Goal: Navigation & Orientation: Find specific page/section

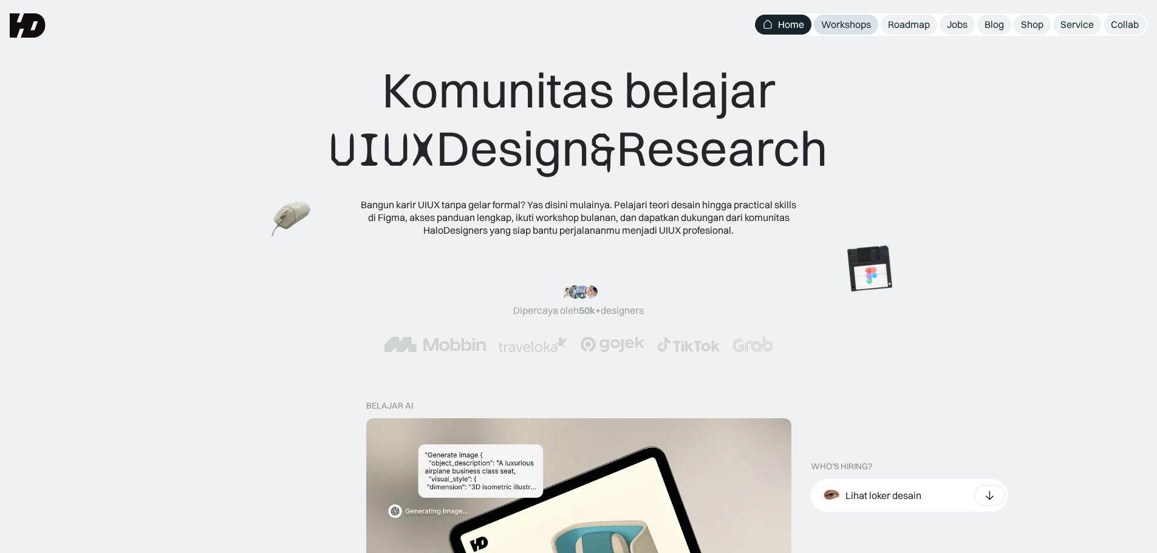
click at [828, 22] on div "Workshops" at bounding box center [846, 24] width 50 height 13
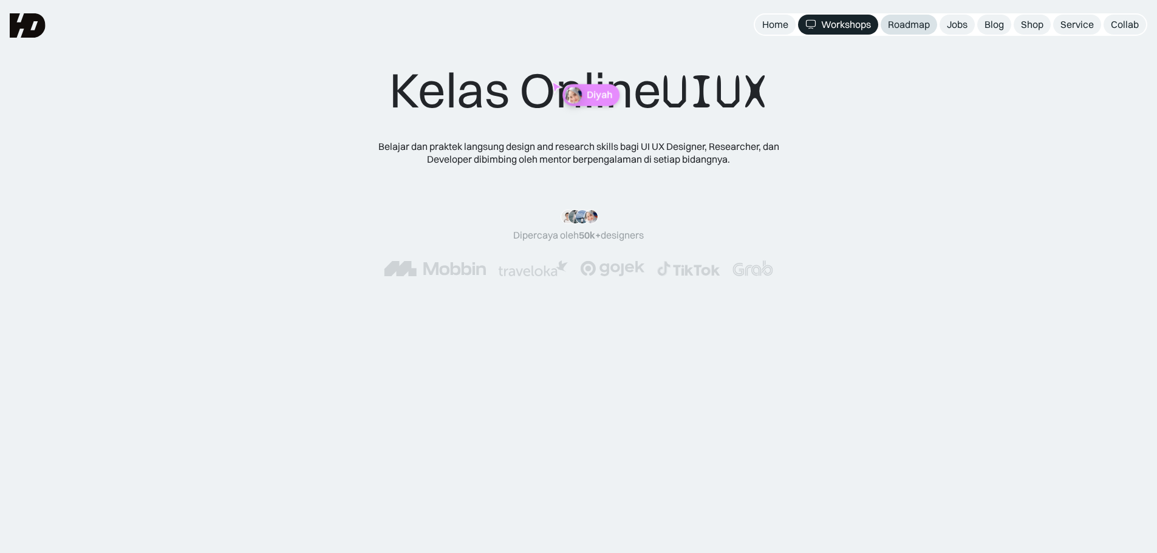
click at [908, 27] on div "Roadmap" at bounding box center [909, 24] width 42 height 13
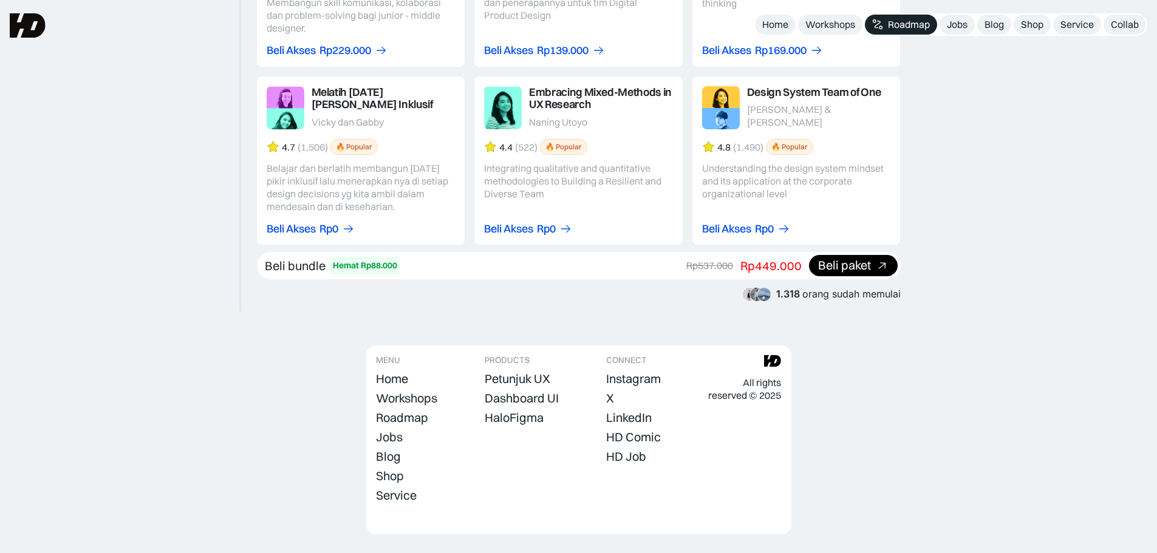
scroll to position [2230, 0]
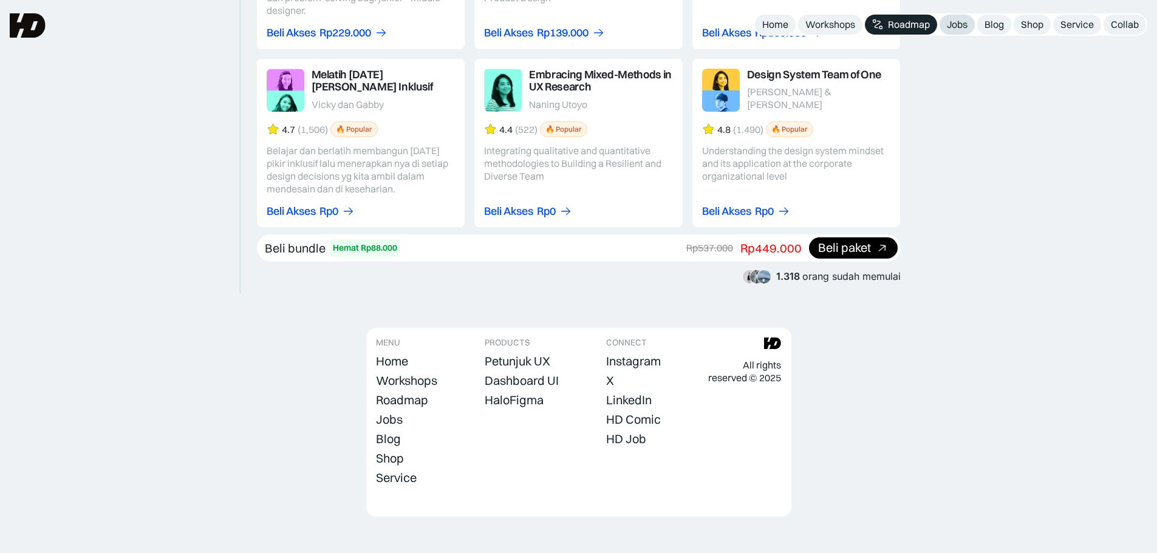
click at [954, 20] on div "Jobs" at bounding box center [957, 24] width 21 height 13
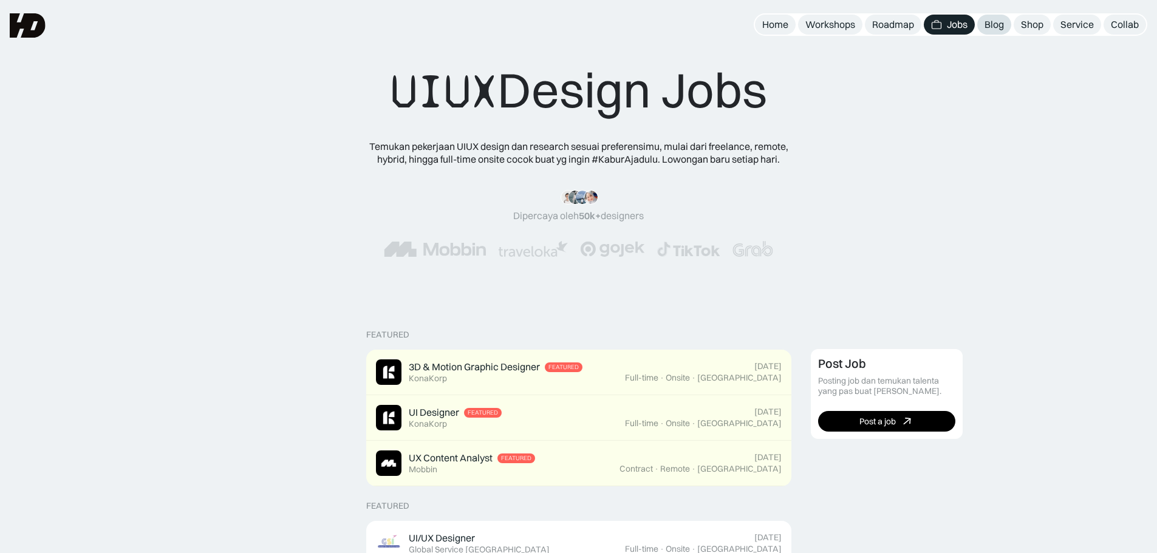
click at [984, 25] on div "Blog" at bounding box center [993, 24] width 19 height 13
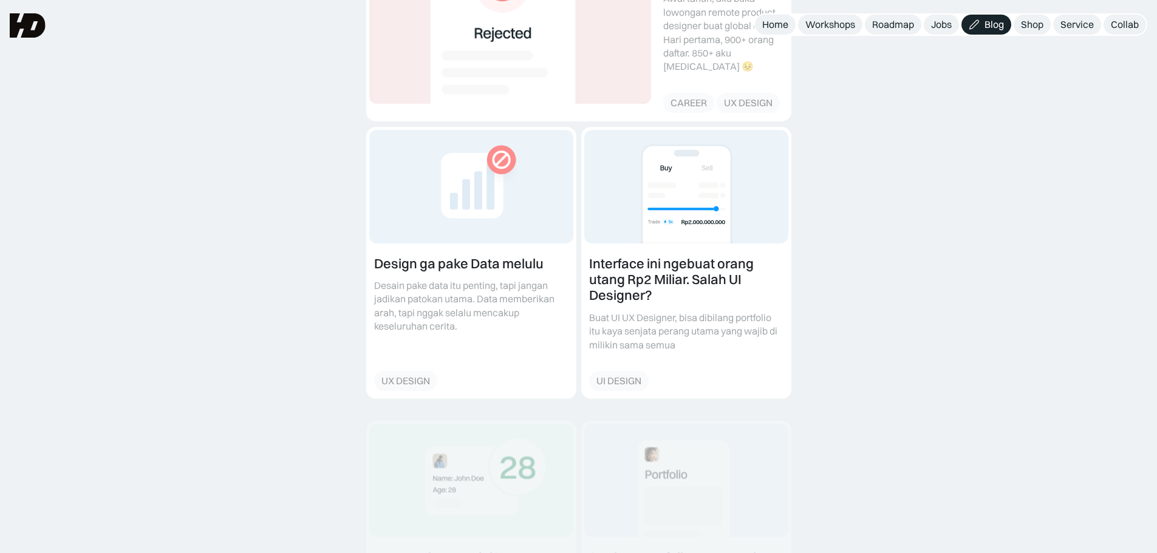
scroll to position [361, 0]
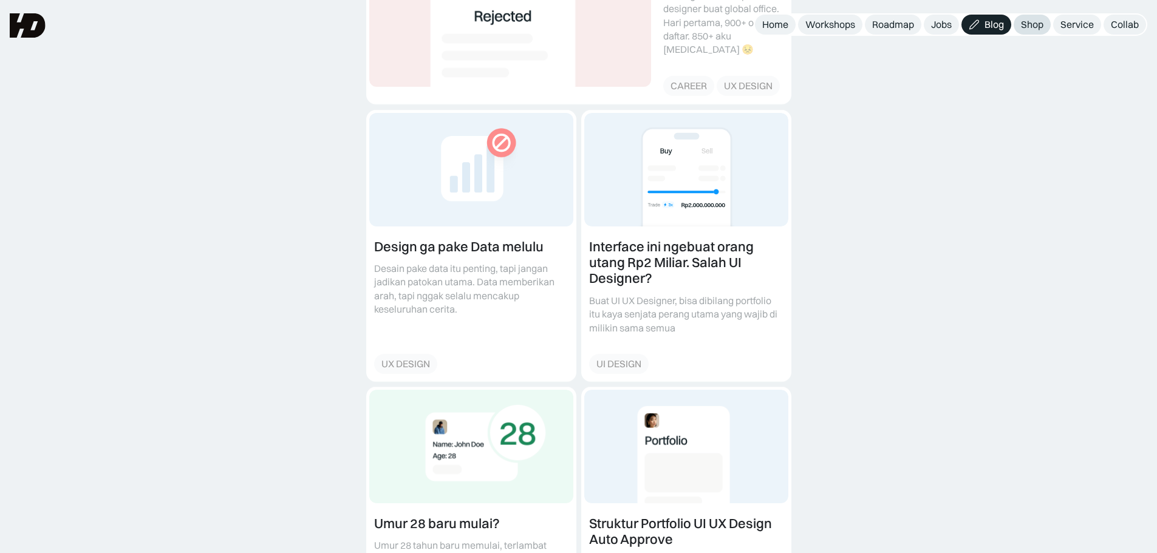
click at [1035, 27] on div "Shop" at bounding box center [1032, 24] width 22 height 13
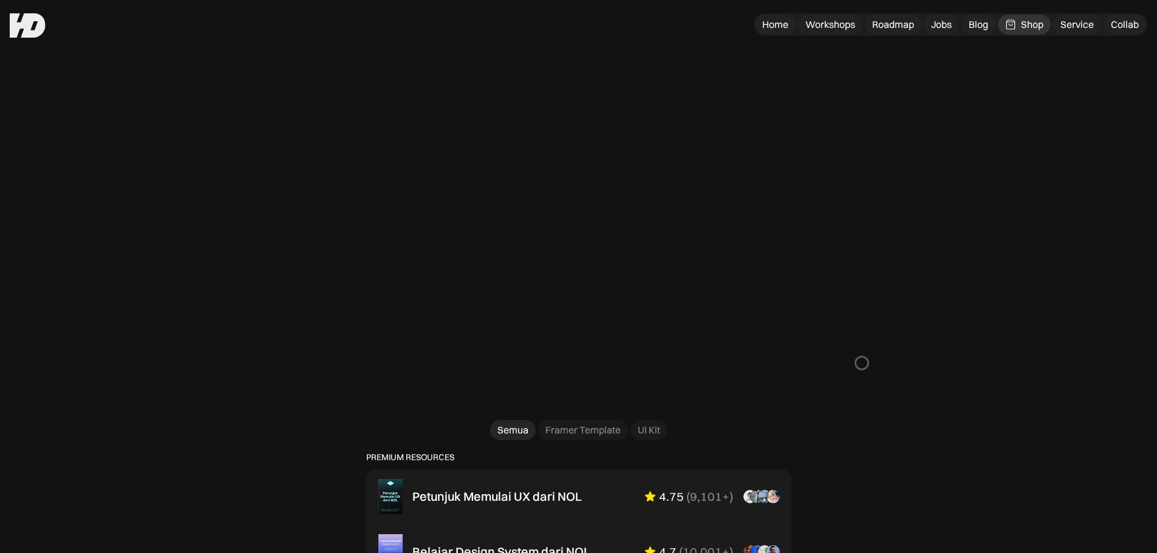
scroll to position [446, 0]
click at [639, 432] on div "UI Kit" at bounding box center [649, 429] width 22 height 13
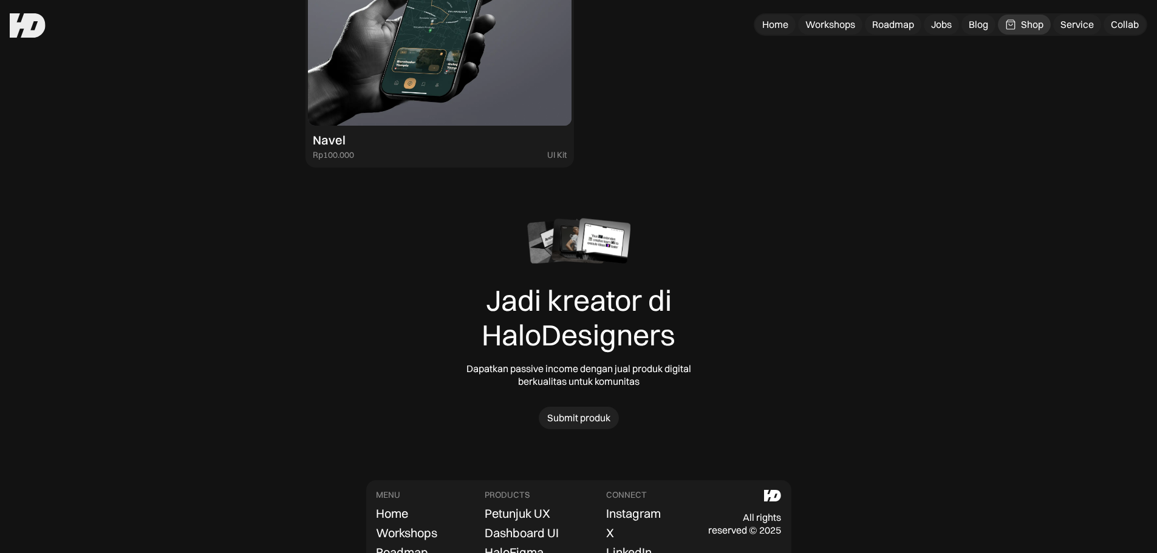
scroll to position [1298, 0]
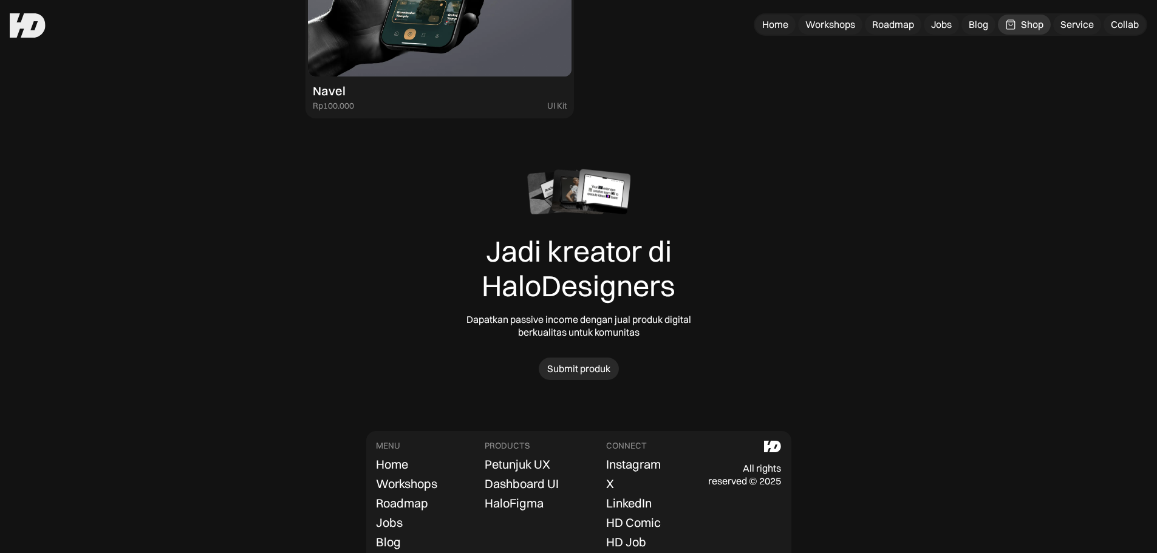
click at [584, 363] on div "Submit produk" at bounding box center [578, 369] width 63 height 13
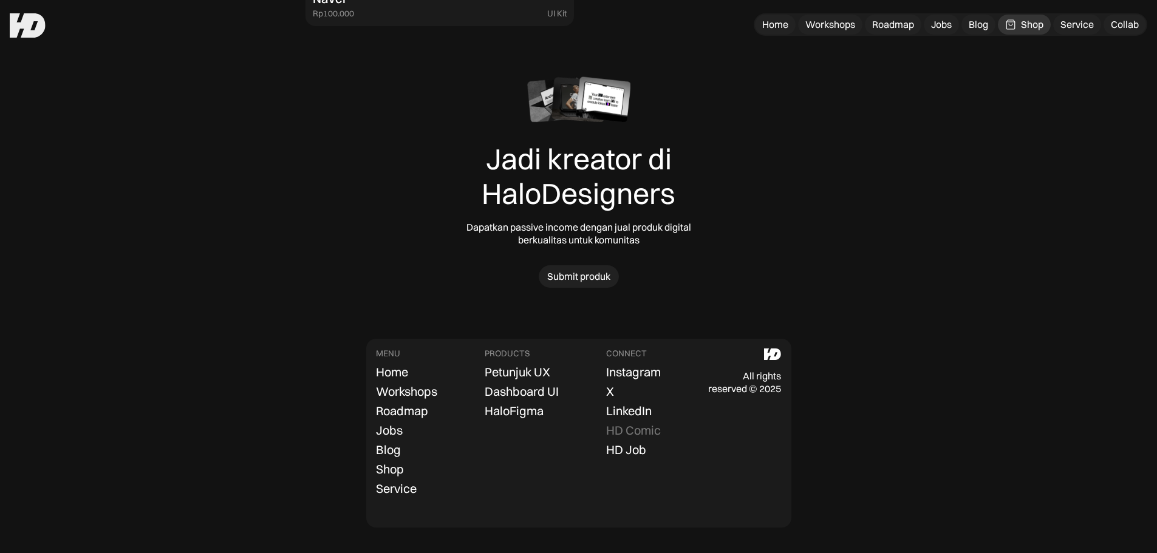
click at [643, 435] on div "HD Comic" at bounding box center [633, 430] width 55 height 15
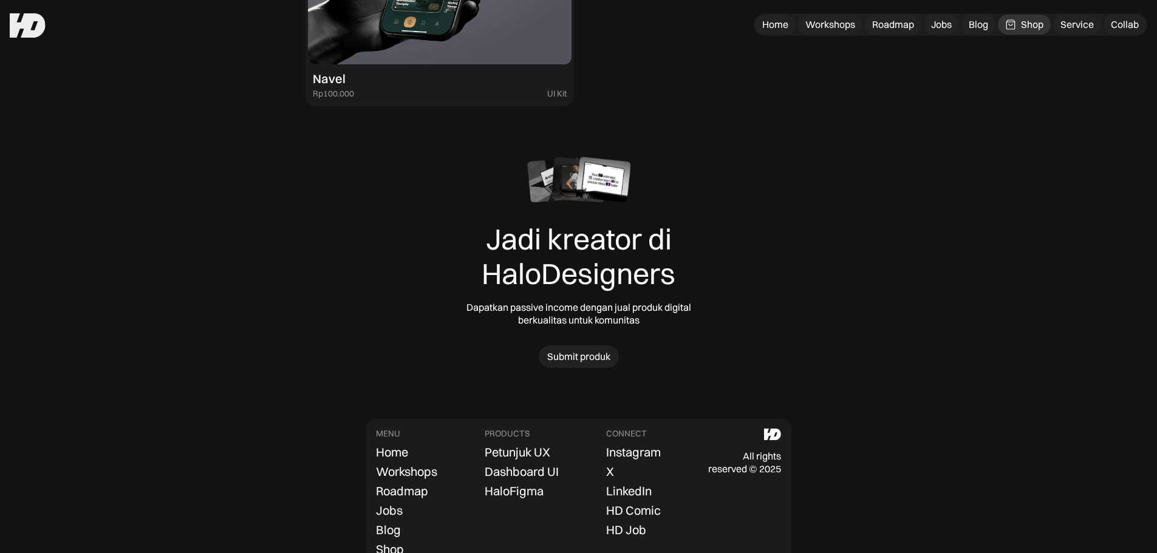
scroll to position [1261, 0]
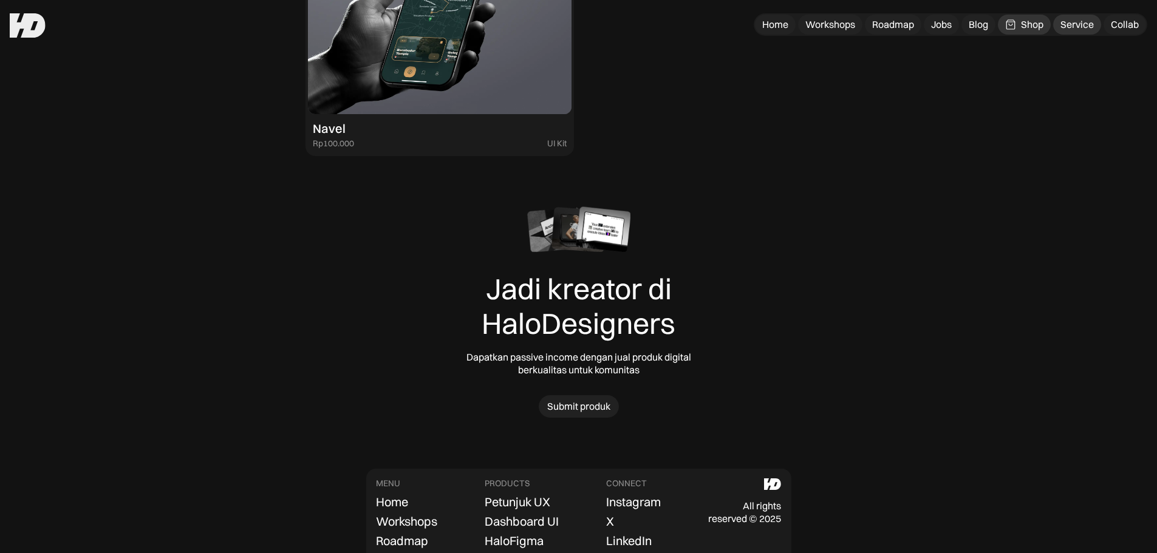
click at [1089, 22] on div "Service" at bounding box center [1076, 24] width 33 height 13
